Goal: Information Seeking & Learning: Learn about a topic

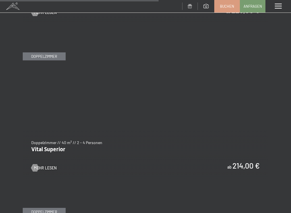
scroll to position [1463, 0]
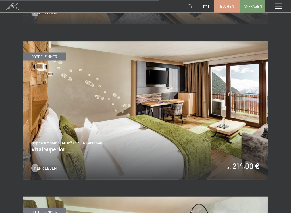
click at [159, 134] on img at bounding box center [146, 110] width 246 height 138
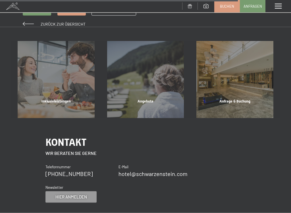
scroll to position [715, 0]
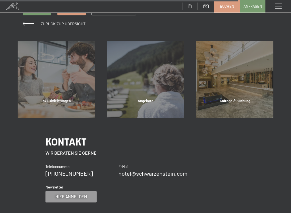
click at [148, 99] on span "Angebote" at bounding box center [146, 101] width 16 height 4
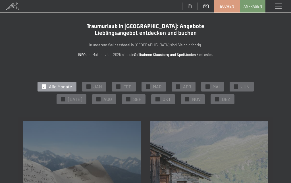
click at [76, 101] on span "JUL" at bounding box center [75, 99] width 14 height 6
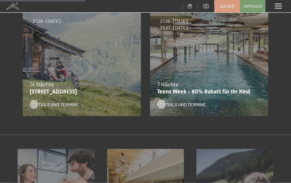
scroll to position [124, 0]
click at [164, 106] on div at bounding box center [161, 104] width 5 height 9
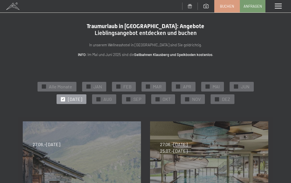
click at [242, 87] on span "JUN" at bounding box center [245, 87] width 9 height 6
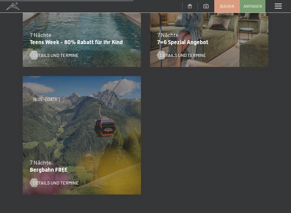
scroll to position [300, 0]
click at [65, 139] on div "18.05.–30.06.2026 7 Nächte Bergbahn FREE Details und Termine" at bounding box center [81, 135] width 127 height 127
click at [32, 180] on div at bounding box center [34, 182] width 5 height 9
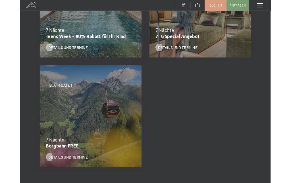
scroll to position [0, 0]
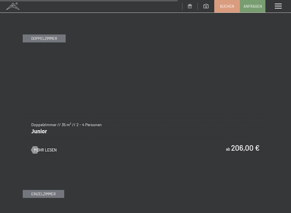
scroll to position [1639, 0]
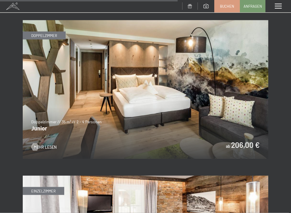
click at [126, 115] on img at bounding box center [146, 89] width 246 height 138
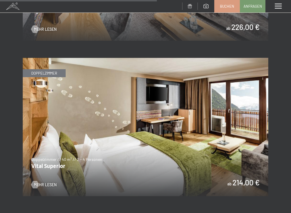
scroll to position [1447, 0]
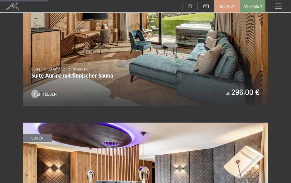
click at [280, 7] on span at bounding box center [278, 6] width 7 height 5
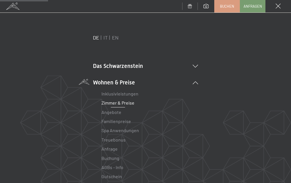
click at [195, 81] on li "Wohnen & Preise Inklusivleistungen Zimmer & Preise Liste Angebote Liste Familie…" at bounding box center [145, 139] width 105 height 121
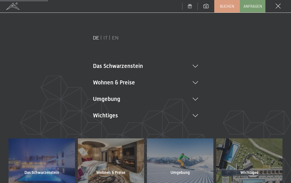
click at [196, 117] on li "Wichtiges Lage & Anreise Online bezahlen Webcam & Wetter Downloads" at bounding box center [145, 116] width 105 height 8
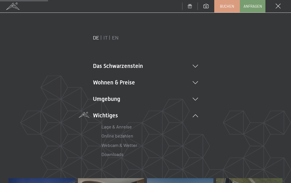
scroll to position [0, 0]
click at [195, 98] on icon at bounding box center [195, 99] width 5 height 3
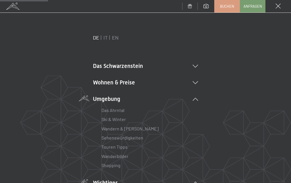
click at [125, 154] on link "Wanderbilder" at bounding box center [115, 156] width 27 height 5
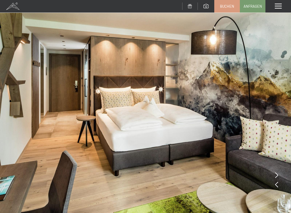
click at [278, 176] on icon at bounding box center [276, 175] width 3 height 6
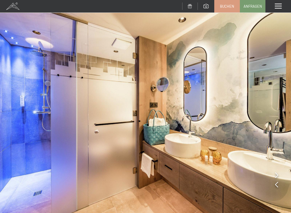
click at [277, 172] on div at bounding box center [276, 175] width 3 height 8
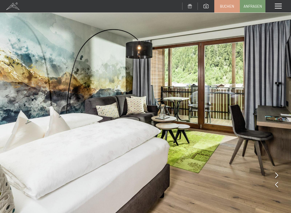
click at [276, 171] on img at bounding box center [145, 109] width 291 height 219
click at [277, 176] on icon at bounding box center [276, 175] width 3 height 6
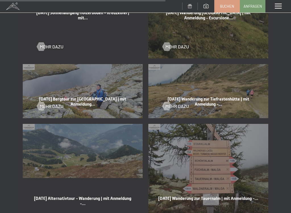
scroll to position [1027, 0]
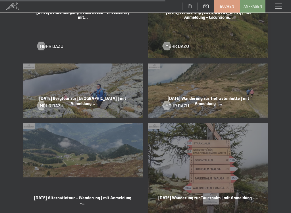
click at [93, 101] on div "Mehr dazu" at bounding box center [83, 101] width 92 height 15
click at [85, 95] on div "Mehr dazu" at bounding box center [83, 101] width 92 height 15
click at [42, 104] on div at bounding box center [41, 105] width 5 height 9
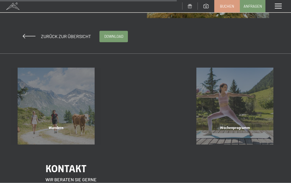
scroll to position [399, 0]
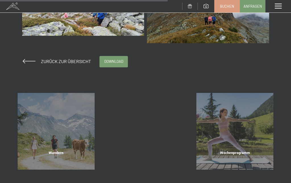
click at [69, 64] on span "Zurück zur Übersicht" at bounding box center [63, 61] width 55 height 5
